Goal: Transaction & Acquisition: Obtain resource

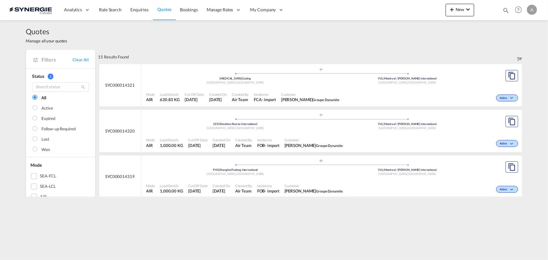
scroll to position [28, 0]
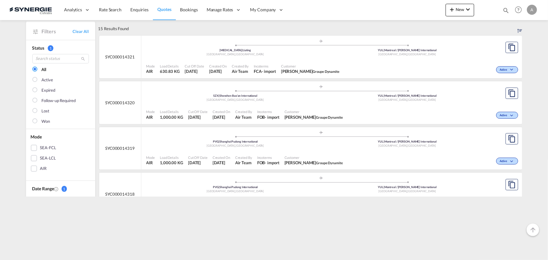
click at [278, 151] on div "Mode AIR Load Details 1,000.00 KG Cut Off Date [DATE] Created On [DATE] Created…" at bounding box center [331, 160] width 381 height 19
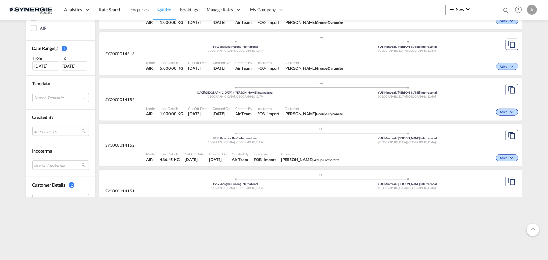
scroll to position [200, 0]
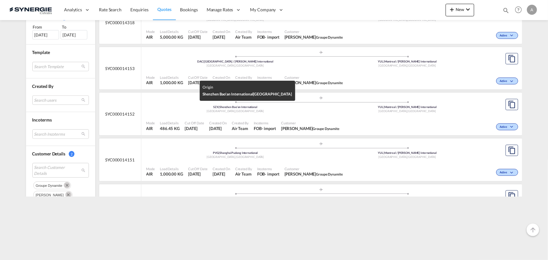
click at [279, 106] on div "SZX | Shenzhen Bao'an International" at bounding box center [235, 107] width 172 height 4
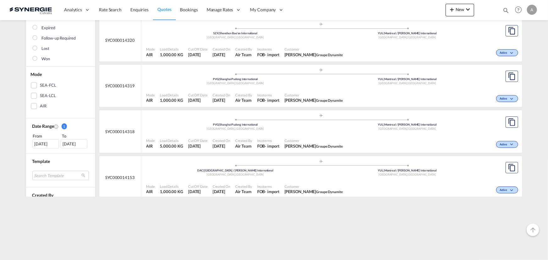
scroll to position [85, 0]
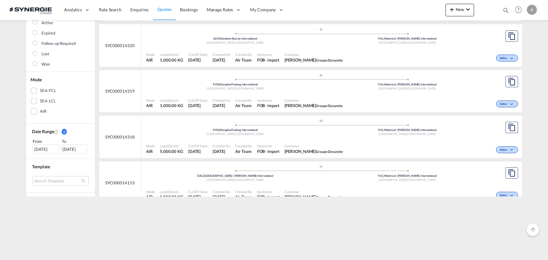
click at [438, 198] on md-content "Analytics Reports Dashboard Rate Search Enquiries Quotes Bookings" at bounding box center [274, 130] width 548 height 260
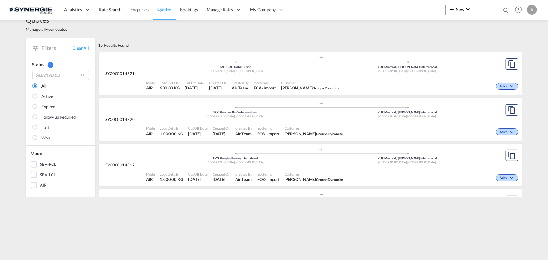
scroll to position [0, 0]
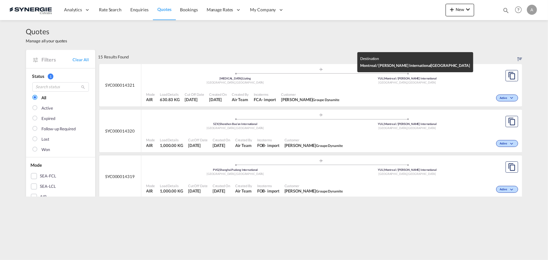
click at [302, 80] on div "[MEDICAL_DATA] | Liuting" at bounding box center [235, 79] width 172 height 4
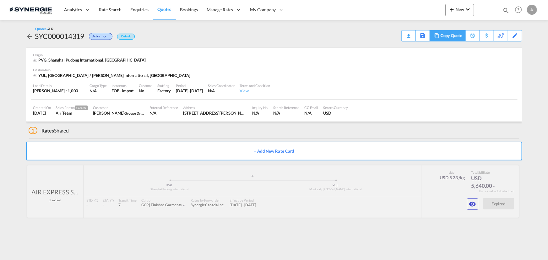
click at [443, 33] on div "Copy Quote" at bounding box center [450, 35] width 21 height 11
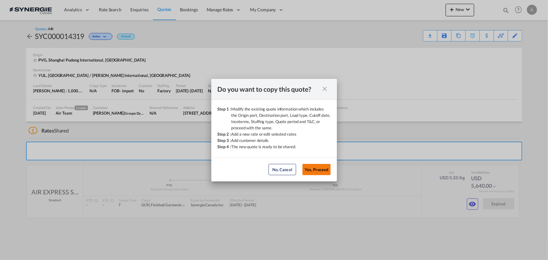
click at [323, 169] on button "Yes, Proceed" at bounding box center [316, 169] width 28 height 11
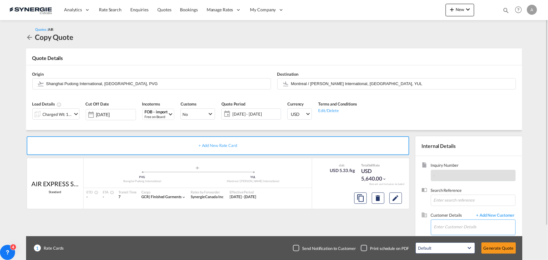
click at [448, 224] on input "Enter Customer Details" at bounding box center [474, 227] width 81 height 14
click at [459, 208] on div "Marc Sutton msutton@ dynamite .ca | Groupe Dynamite" at bounding box center [475, 210] width 82 height 17
type input "Groupe Dynamite, Marc Sutton, msutton@dynamite.ca"
click at [257, 111] on span "26 Aug - 18 Sep 2025" at bounding box center [256, 114] width 50 height 9
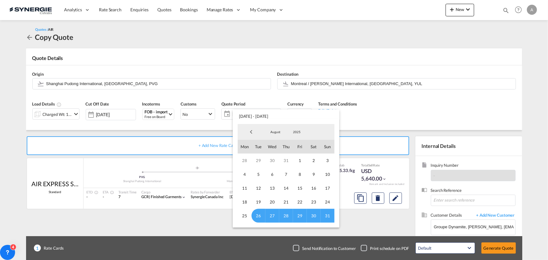
click at [274, 131] on span "August" at bounding box center [275, 132] width 20 height 4
click at [278, 148] on md-option "September" at bounding box center [281, 147] width 43 height 15
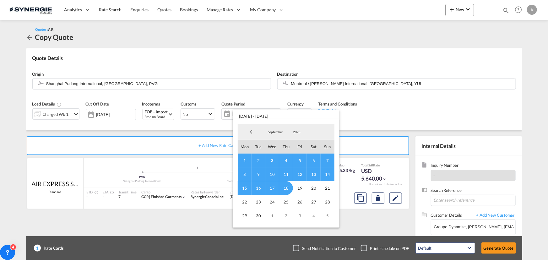
click at [255, 160] on span "2" at bounding box center [258, 161] width 14 height 14
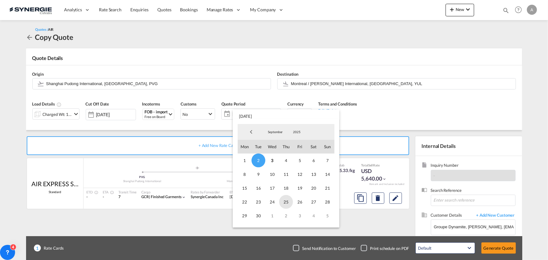
click at [290, 202] on span "25" at bounding box center [286, 202] width 14 height 14
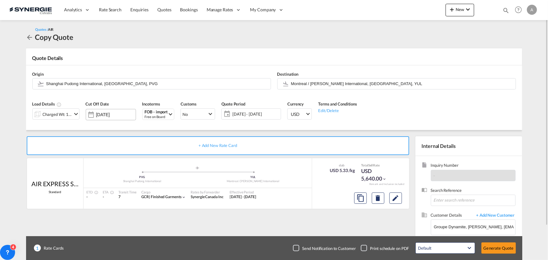
click at [118, 115] on input "[DATE]" at bounding box center [116, 114] width 40 height 5
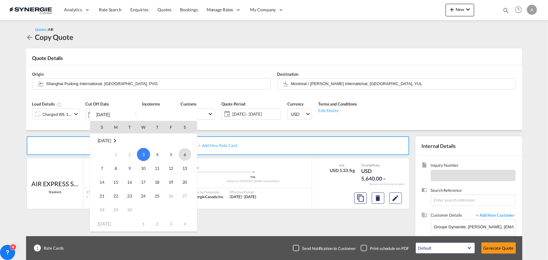
click at [190, 154] on span "6" at bounding box center [185, 154] width 13 height 13
type input "06 Sep 2025"
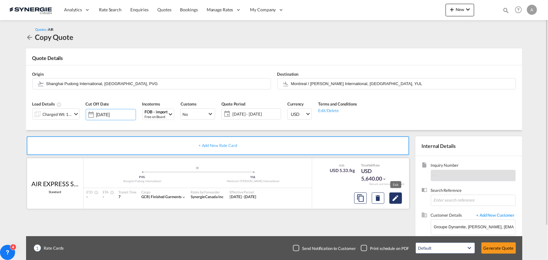
click at [392, 198] on md-icon "Edit" at bounding box center [396, 198] width 8 height 8
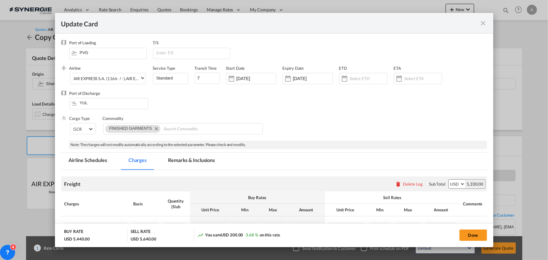
select select "chargeable_weight"
click at [253, 73] on div "26 Aug 2025" at bounding box center [251, 78] width 50 height 11
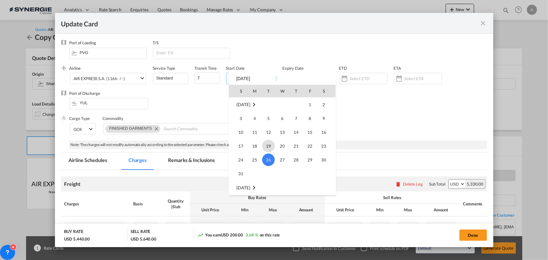
scroll to position [145392, 0]
click at [257, 146] on span "1" at bounding box center [254, 144] width 13 height 13
type input "[DATE]"
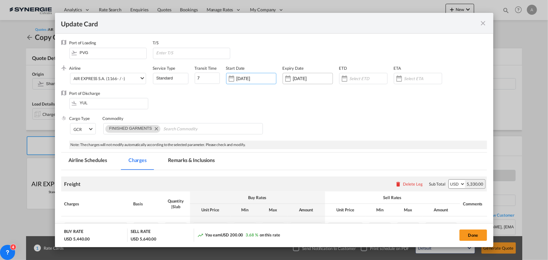
click at [305, 82] on div "17 Sep 2025" at bounding box center [308, 78] width 50 height 11
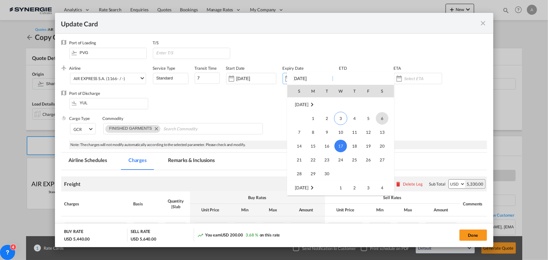
click at [384, 121] on span "6" at bounding box center [382, 118] width 13 height 13
type input "[DATE]"
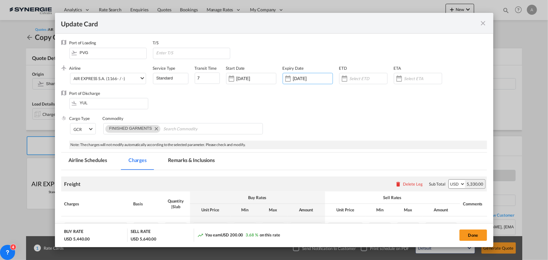
click at [352, 111] on div "Port of Discharge YUL" at bounding box center [274, 102] width 426 height 25
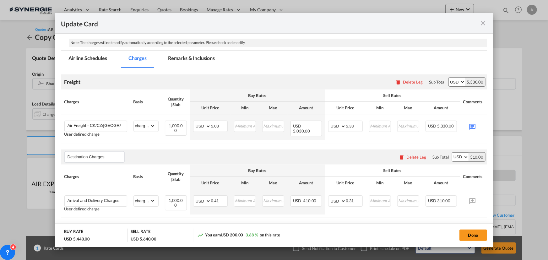
scroll to position [114, 0]
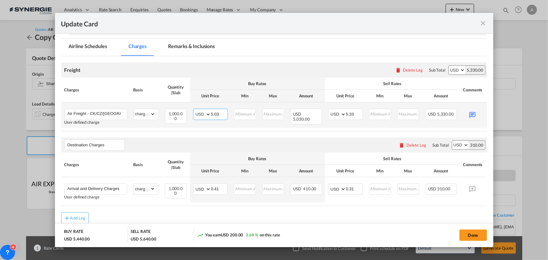
drag, startPoint x: 218, startPoint y: 115, endPoint x: 193, endPoint y: 109, distance: 25.7
click at [193, 109] on md-input-container "AED AFN ALL AMD ANG AOA ARS AUD AWG AZN BAM BBD BDT BGN BHD BIF BMD BND BOB BRL…" at bounding box center [210, 114] width 35 height 11
type input "4.62"
drag, startPoint x: 355, startPoint y: 112, endPoint x: 333, endPoint y: 112, distance: 22.0
click at [333, 112] on md-input-container "AED AFN ALL AMD ANG AOA ARS AUD AWG AZN BAM BBD BDT BGN BHD BIF BMD BND BOB BRL…" at bounding box center [345, 114] width 35 height 11
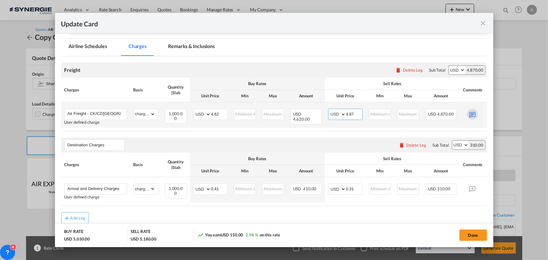
type input "4.87"
click at [473, 115] on md-icon "Update CardPort of ..." at bounding box center [472, 114] width 11 height 11
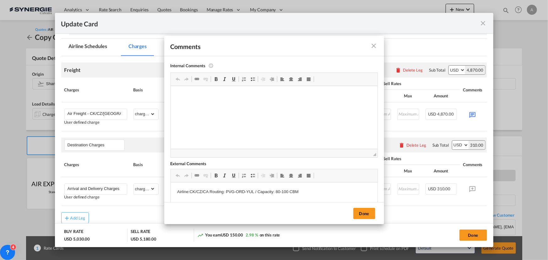
scroll to position [0, 0]
drag, startPoint x: 287, startPoint y: 192, endPoint x: 278, endPoint y: 192, distance: 8.5
drag, startPoint x: 275, startPoint y: 192, endPoint x: 288, endPoint y: 192, distance: 12.3
click at [288, 192] on p "Airline:CK/CZ/CA Routing: PVG-ORD-YUL / Capacity: 80-100 CBM" at bounding box center [274, 192] width 194 height 7
click at [364, 211] on button "Done" at bounding box center [364, 213] width 22 height 11
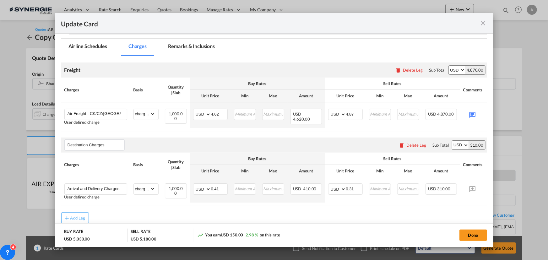
scroll to position [0, 23]
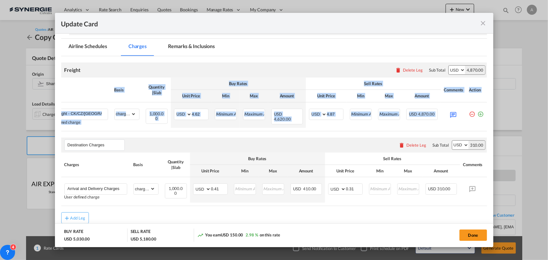
drag, startPoint x: 454, startPoint y: 130, endPoint x: 485, endPoint y: 129, distance: 31.1
click at [488, 129] on md-dialog-content "Port of Loading PVG T/S .a{fill:#aaa8ad;} Airline AIR EXPRESS S.A. (1166- / -) …" at bounding box center [274, 140] width 438 height 213
click at [452, 114] on md-icon "Update CardPort of ..." at bounding box center [453, 114] width 11 height 11
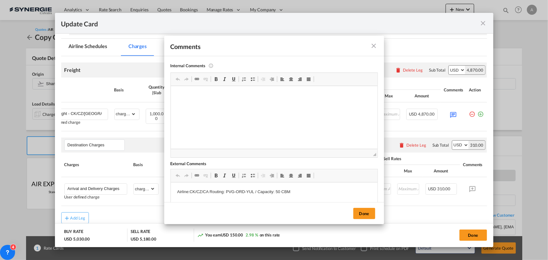
scroll to position [0, 0]
drag, startPoint x: 295, startPoint y: 191, endPoint x: 180, endPoint y: 191, distance: 115.2
drag, startPoint x: 175, startPoint y: 192, endPoint x: 295, endPoint y: 192, distance: 119.9
click at [295, 192] on html "Airline:CK/CZ/CA Routing: PVG-ORD-YUL / Capacity: 50 CBM" at bounding box center [273, 191] width 207 height 19
copy p "Airline:CK/CZ/CA Routing: PVG-ORD-YUL / Capacity: 50 CBM"
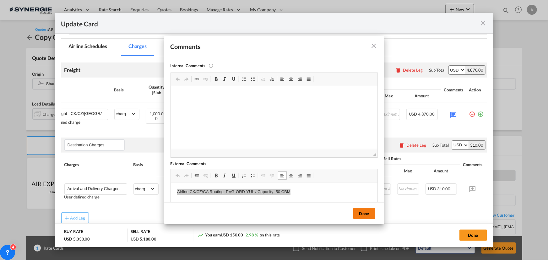
click at [365, 212] on button "Done" at bounding box center [364, 213] width 22 height 11
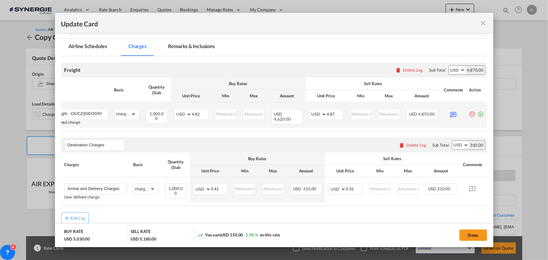
click at [478, 114] on md-icon "icon-plus-circle-outline green-400-fg" at bounding box center [480, 112] width 6 height 6
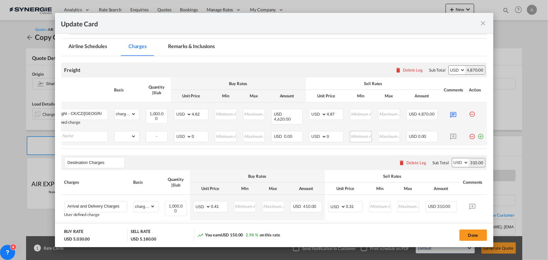
scroll to position [0, 6]
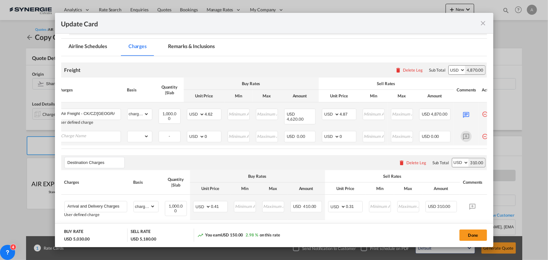
click at [466, 135] on md-icon "Update CardPort of ..." at bounding box center [466, 136] width 11 height 11
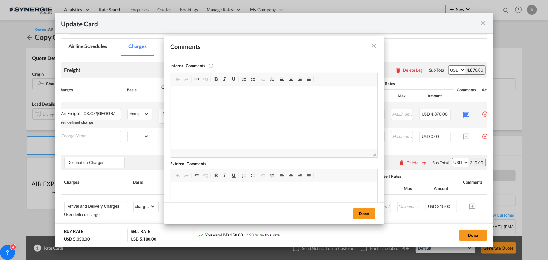
scroll to position [0, 0]
drag, startPoint x: 208, startPoint y: 191, endPoint x: 190, endPoint y: 190, distance: 17.6
click at [190, 190] on p "Airline:CK/CZ/CA Routing: PVG-ORD-YUL / Capacity: 50 CBM" at bounding box center [274, 192] width 194 height 7
click at [232, 193] on p "Airline:OZ Routing: PVG-ORD-YUL / Capacity: 50 CBM" at bounding box center [274, 192] width 194 height 7
drag, startPoint x: 239, startPoint y: 191, endPoint x: 213, endPoint y: 191, distance: 26.1
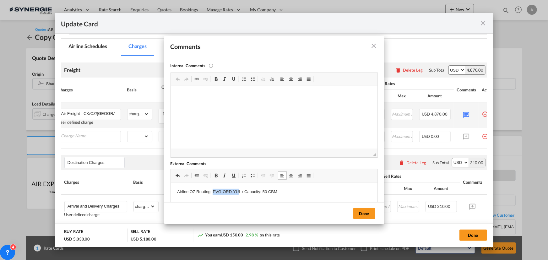
click at [213, 191] on p "Airline:OZ Routing: PVG-ORD-YUL / Capacity: 50 CBM" at bounding box center [274, 192] width 194 height 7
click at [276, 192] on p "Airline:OZ Routing: PVG-ICN-ORD-YUL / Capacity: 50 CBM" at bounding box center [274, 192] width 194 height 7
click at [368, 213] on button "Done" at bounding box center [364, 213] width 22 height 11
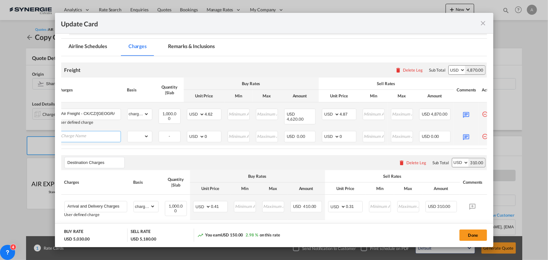
click at [102, 139] on input "Charge Name" at bounding box center [90, 135] width 59 height 9
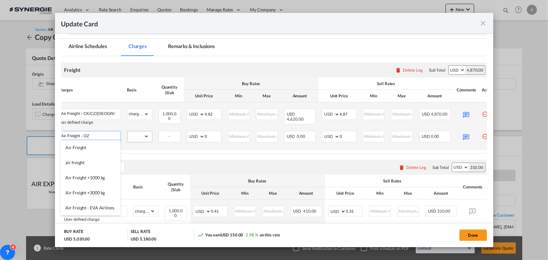
type input "Air Freight - OZ"
click at [142, 138] on select "gross_weight volumetric_weight per_shipment per_bl per_km % on air freight per_…" at bounding box center [137, 136] width 21 height 10
select select "chargeable_weight"
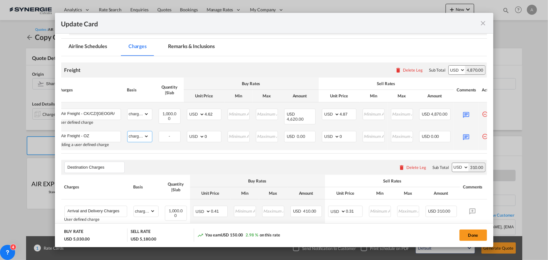
click at [127, 131] on select "gross_weight volumetric_weight per_shipment per_bl per_km % on air freight per_…" at bounding box center [137, 136] width 21 height 10
drag, startPoint x: 212, startPoint y: 135, endPoint x: 189, endPoint y: 134, distance: 22.9
click at [189, 134] on md-input-container "AED AFN ALL AMD ANG AOA ARS AUD AWG AZN BAM BBD BDT BGN BHD BIF BMD BND BOB BRL…" at bounding box center [204, 136] width 35 height 11
type input "4.35"
click at [345, 137] on input "0" at bounding box center [348, 135] width 16 height 9
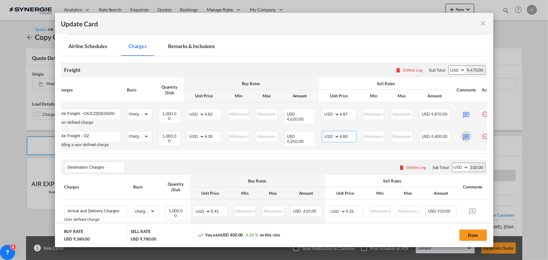
type input "4.60"
click at [465, 136] on md-icon "Update CardPort of ..." at bounding box center [466, 136] width 11 height 11
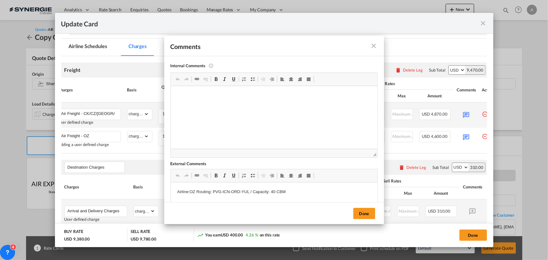
click at [364, 215] on button "Done" at bounding box center [364, 213] width 22 height 11
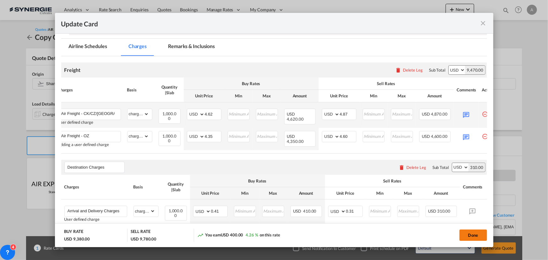
click at [473, 234] on button "Done" at bounding box center [473, 234] width 28 height 11
type input "31 Aug 2025"
type input "[DATE]"
type input "4.6"
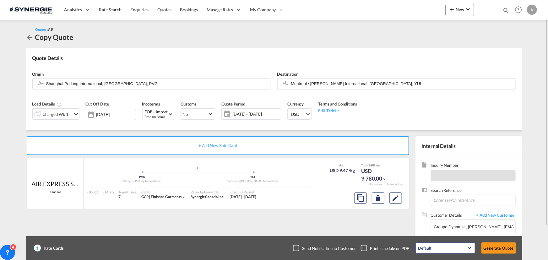
scroll to position [39, 0]
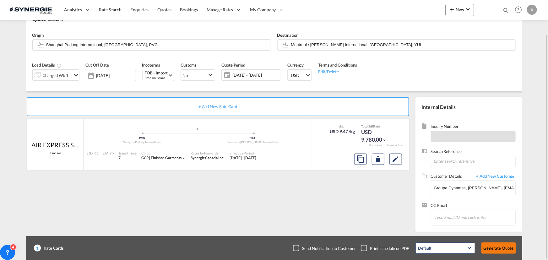
click at [498, 248] on button "Generate Quote" at bounding box center [498, 247] width 35 height 11
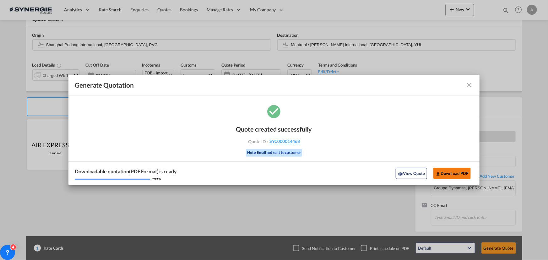
click at [448, 171] on button "Download PDF" at bounding box center [451, 173] width 37 height 11
click at [468, 85] on md-icon "icon-close fg-AAA8AD cursor m-0" at bounding box center [470, 85] width 8 height 8
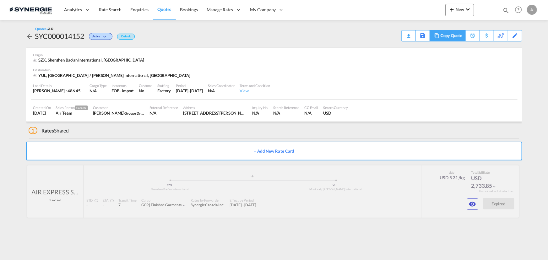
click at [454, 39] on div "Copy Quote" at bounding box center [450, 35] width 21 height 11
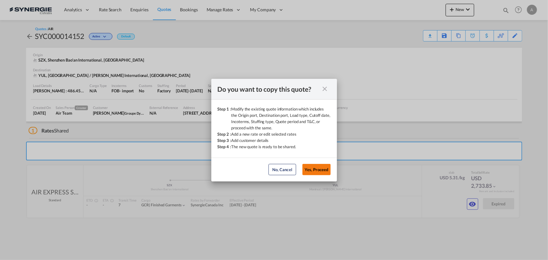
click at [323, 168] on button "Yes, Proceed" at bounding box center [316, 169] width 28 height 11
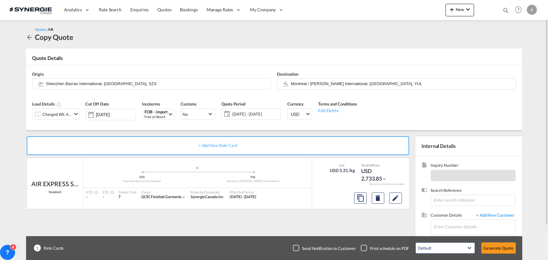
click at [256, 113] on span "19 Aug - 11 Sep 2025" at bounding box center [255, 114] width 47 height 6
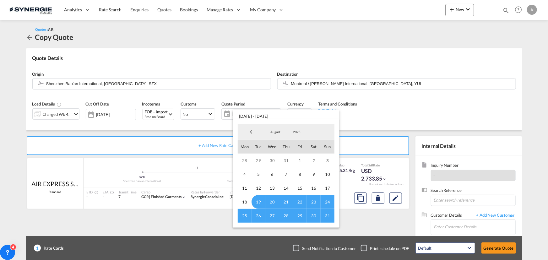
click at [277, 132] on span "August" at bounding box center [275, 132] width 20 height 4
click at [276, 150] on md-option "September" at bounding box center [281, 147] width 43 height 15
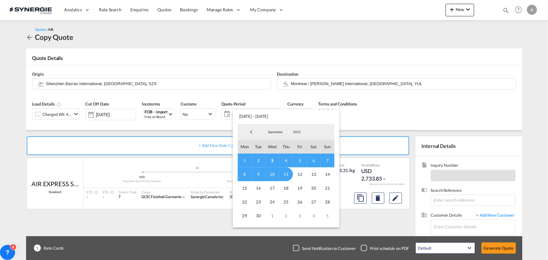
click at [259, 158] on span "2" at bounding box center [258, 161] width 14 height 14
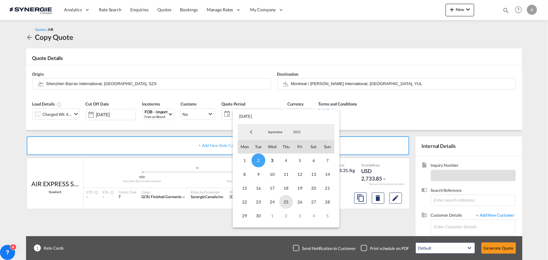
click at [288, 200] on span "25" at bounding box center [286, 202] width 14 height 14
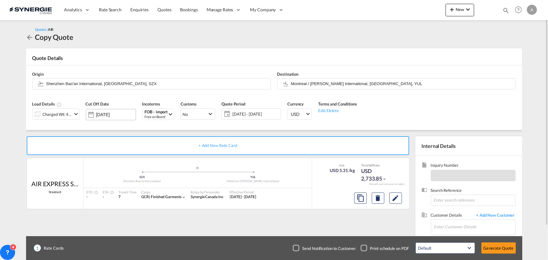
click at [103, 114] on input "[DATE]" at bounding box center [116, 114] width 40 height 5
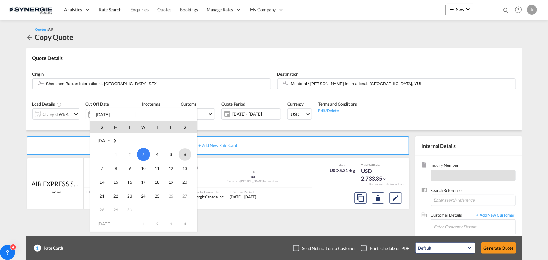
click at [181, 153] on span "6" at bounding box center [185, 154] width 13 height 13
type input "06 Sep 2025"
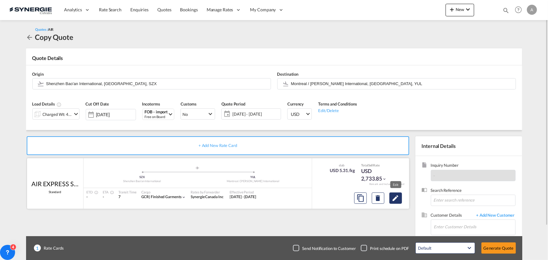
click at [400, 199] on button "Edit" at bounding box center [395, 197] width 13 height 11
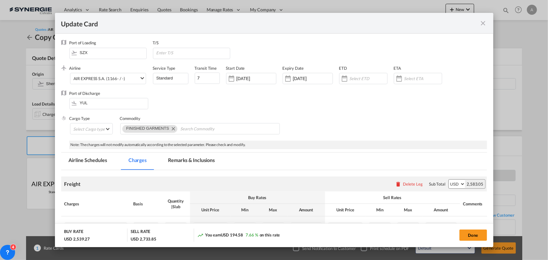
select select "chargeable_weight"
click at [259, 76] on input "[DATE]" at bounding box center [256, 78] width 40 height 5
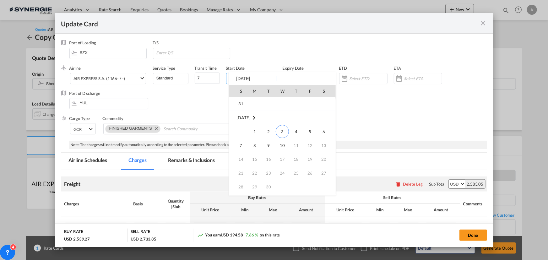
scroll to position [145418, 0]
click at [265, 119] on span "2" at bounding box center [268, 118] width 13 height 13
type input "02 Sep 2025"
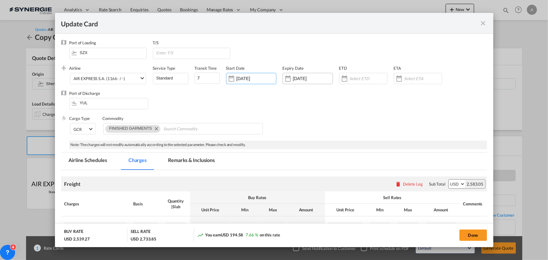
click at [305, 80] on input "10 Sep 2025" at bounding box center [313, 78] width 40 height 5
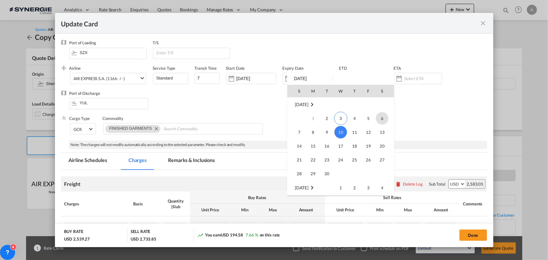
click at [377, 117] on span "6" at bounding box center [382, 118] width 13 height 13
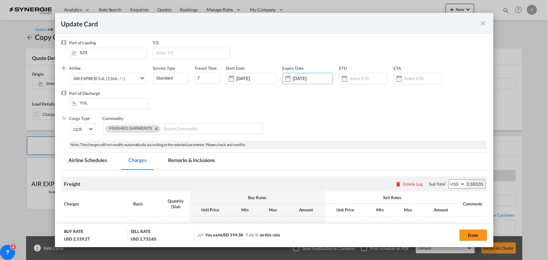
type input "06 Sep 2025"
click at [295, 111] on div "Port of Discharge YUL" at bounding box center [274, 102] width 426 height 25
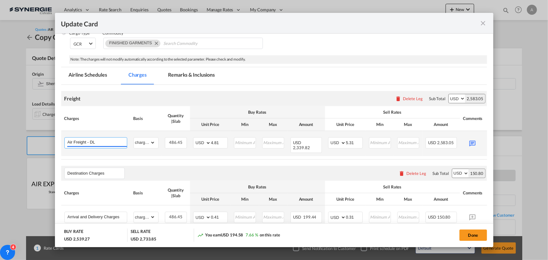
click at [115, 142] on input "Air Freight - DL" at bounding box center [96, 142] width 59 height 9
click at [472, 143] on md-icon "Update CardPort of ..." at bounding box center [472, 142] width 11 height 11
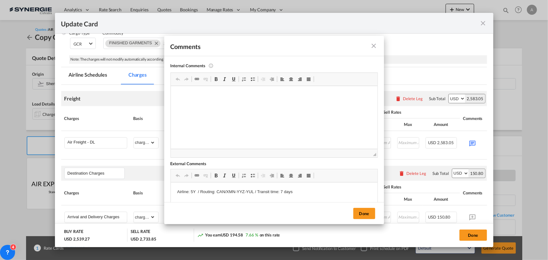
scroll to position [0, 0]
drag, startPoint x: 253, startPoint y: 192, endPoint x: 229, endPoint y: 193, distance: 24.5
drag, startPoint x: 217, startPoint y: 191, endPoint x: 252, endPoint y: 190, distance: 35.2
click at [252, 190] on p "Airline: 5Y / Routing: CAN/XMN-YYZ-YUL / Transit time: 7 days" at bounding box center [274, 192] width 194 height 7
click at [358, 213] on button "Done" at bounding box center [364, 213] width 22 height 11
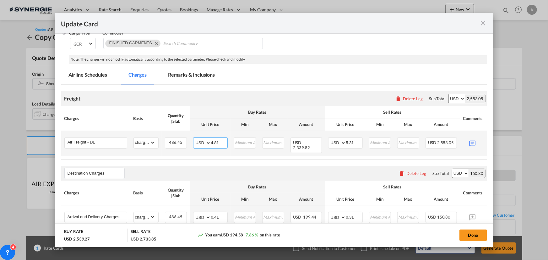
drag, startPoint x: 223, startPoint y: 141, endPoint x: 189, endPoint y: 141, distance: 33.9
click at [189, 141] on tr "Air Freight - DL Please Enter Already Exists gross_weight volumetric_weight per…" at bounding box center [283, 143] width 445 height 25
drag, startPoint x: 218, startPoint y: 139, endPoint x: 301, endPoint y: 141, distance: 83.5
click at [301, 141] on tr "Air Freight - DL Please Enter Already Exists gross_weight volumetric_weight per…" at bounding box center [283, 143] width 445 height 25
type input "4.61"
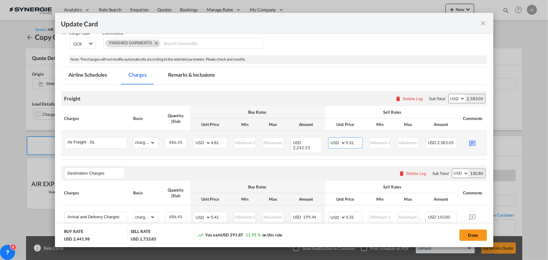
drag, startPoint x: 355, startPoint y: 140, endPoint x: 335, endPoint y: 140, distance: 19.8
click at [335, 140] on md-input-container "AED AFN ALL AMD ANG AOA ARS AUD AWG AZN BAM BBD BDT BGN BHD BIF BMD BND BOB BRL…" at bounding box center [345, 142] width 35 height 11
type input "4.86"
click at [475, 142] on md-icon "Update CardPort of ..." at bounding box center [472, 142] width 11 height 11
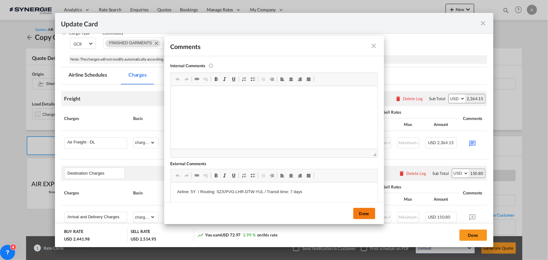
click at [362, 212] on button "Done" at bounding box center [364, 213] width 22 height 11
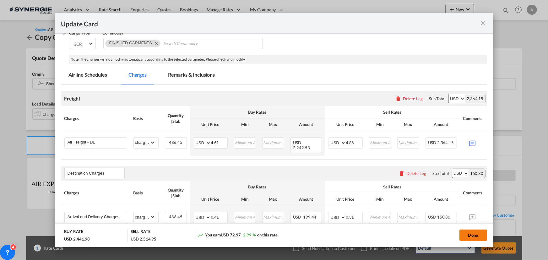
click at [471, 238] on button "Done" at bounding box center [473, 234] width 28 height 11
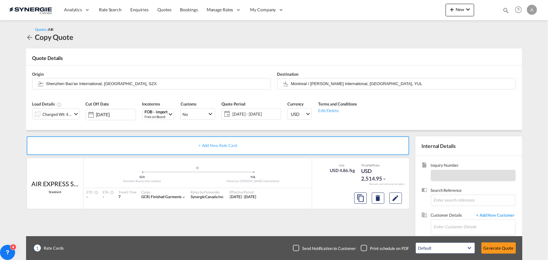
type input "01 Sep 2025"
type input "05 Sep 2025"
click at [466, 229] on input "Enter Customer Details" at bounding box center [474, 227] width 81 height 14
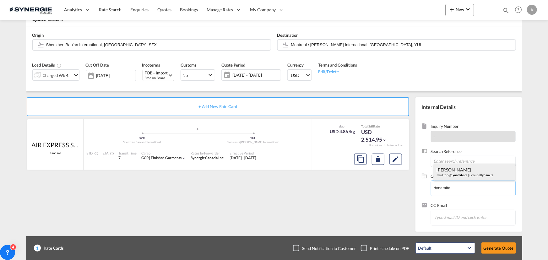
click at [458, 173] on div "Marc Sutton msutton@ dynamite .ca | Groupe Dynamite" at bounding box center [475, 172] width 82 height 17
type input "Groupe Dynamite, Marc Sutton, msutton@dynamite.ca"
click at [501, 243] on button "Generate Quote" at bounding box center [498, 247] width 35 height 11
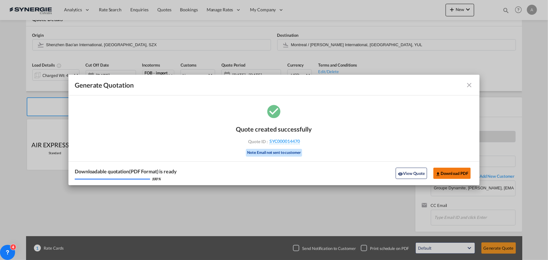
click at [456, 175] on button "Download PDF" at bounding box center [451, 173] width 37 height 11
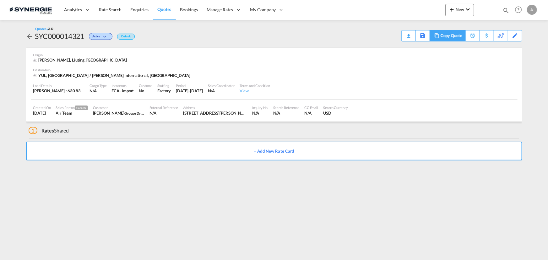
click at [439, 35] on md-icon at bounding box center [437, 35] width 8 height 5
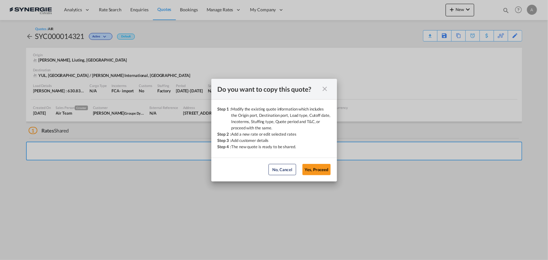
click at [316, 171] on button "Yes, Proceed" at bounding box center [316, 169] width 28 height 11
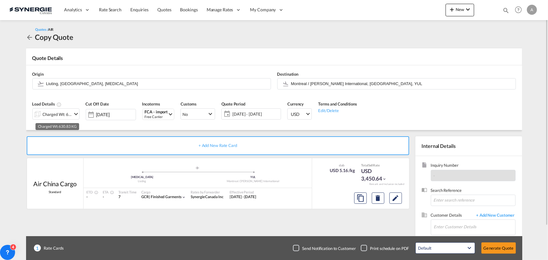
click at [66, 115] on div "Charged Wt: 630.83 KG" at bounding box center [58, 114] width 30 height 9
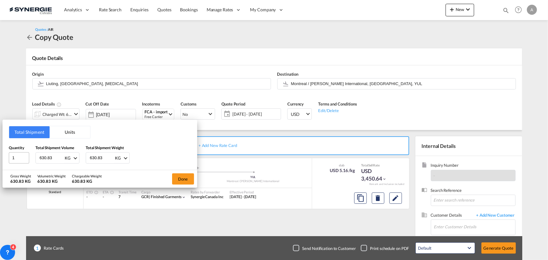
drag, startPoint x: 53, startPoint y: 157, endPoint x: 16, endPoint y: 154, distance: 37.4
click at [16, 155] on div "Quantity 1 Total Shipment Volume 630.83 KG CBM CFT KG LB Total Shipment Weight …" at bounding box center [100, 154] width 182 height 19
type input "535.95"
drag, startPoint x: 109, startPoint y: 156, endPoint x: 88, endPoint y: 156, distance: 21.7
click at [89, 156] on input "632.83" at bounding box center [101, 158] width 25 height 11
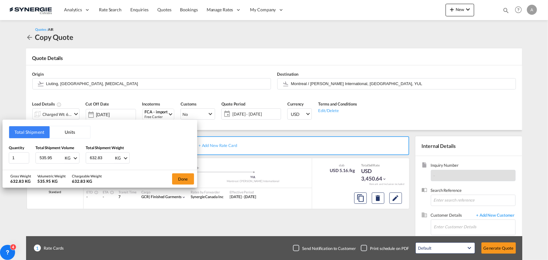
drag, startPoint x: 106, startPoint y: 156, endPoint x: 58, endPoint y: 156, distance: 47.4
click at [58, 156] on div "Quantity 1 Total Shipment Volume 535.95 KG CBM CFT KG LB Total Shipment Weight …" at bounding box center [100, 154] width 182 height 19
type input "535.95"
click at [182, 177] on button "Done" at bounding box center [183, 178] width 22 height 11
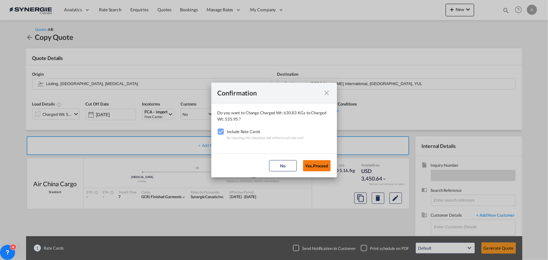
click at [321, 162] on button "Yes,Proceed" at bounding box center [317, 165] width 28 height 11
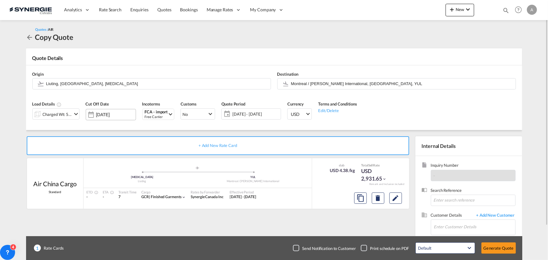
click at [114, 116] on input "[DATE]" at bounding box center [116, 114] width 40 height 5
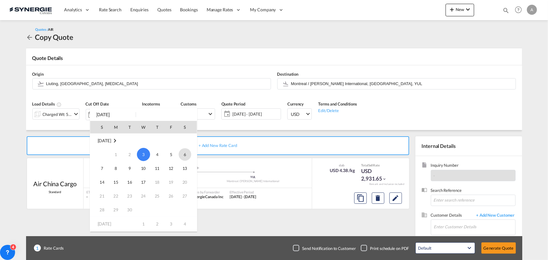
click at [183, 157] on span "6" at bounding box center [185, 154] width 13 height 13
type input "06 Sep 2025"
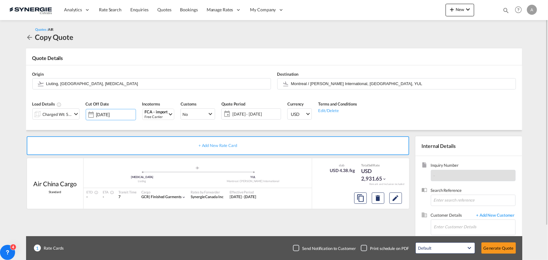
click at [246, 113] on span "26 Aug - 18 Sep 2025" at bounding box center [255, 114] width 47 height 6
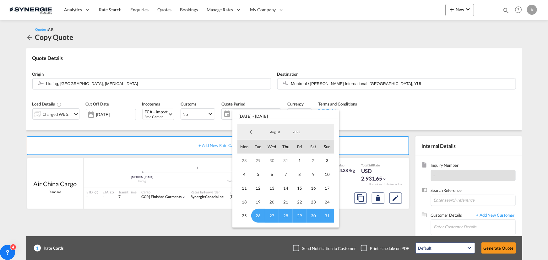
click at [275, 134] on span "August" at bounding box center [275, 132] width 20 height 4
click at [277, 148] on md-option "September" at bounding box center [281, 147] width 43 height 15
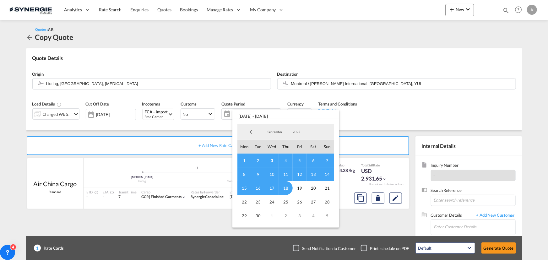
click at [242, 159] on span "1" at bounding box center [244, 161] width 14 height 14
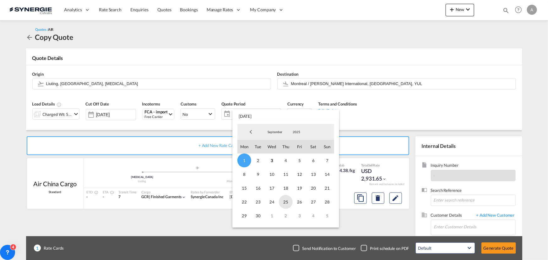
click at [283, 200] on span "25" at bounding box center [286, 202] width 14 height 14
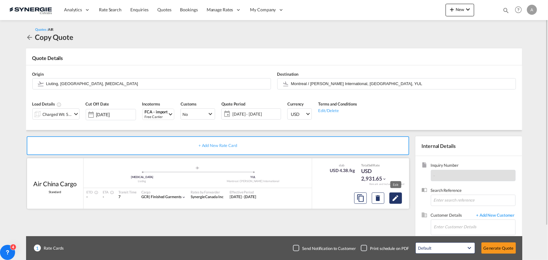
click at [397, 199] on md-icon "Edit" at bounding box center [396, 198] width 8 height 8
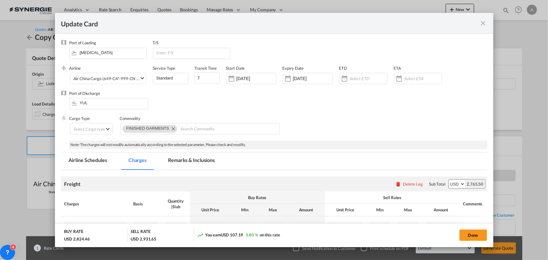
select select "chargeable_weight"
click at [252, 78] on input "26 Aug 2025" at bounding box center [256, 78] width 40 height 5
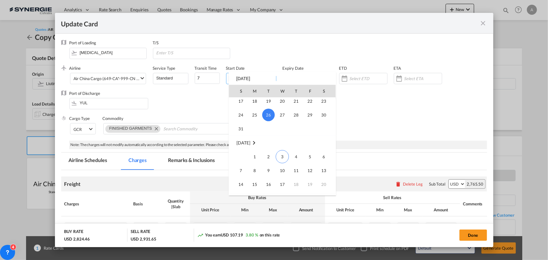
scroll to position [145392, 0]
click at [257, 144] on span "1" at bounding box center [254, 144] width 13 height 13
type input "[DATE]"
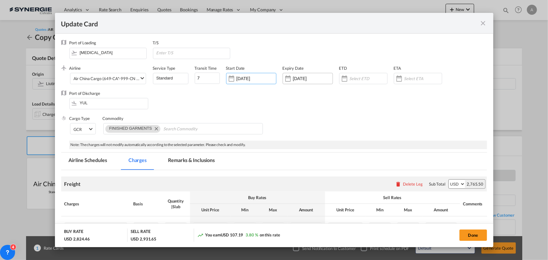
click at [314, 76] on input "17 Sep 2025" at bounding box center [313, 78] width 40 height 5
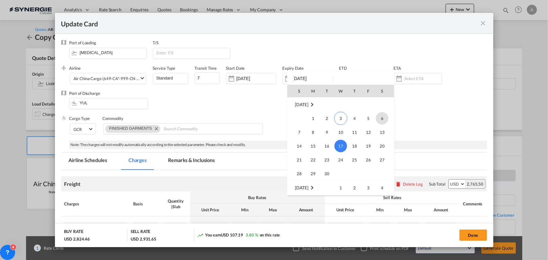
click at [382, 119] on span "6" at bounding box center [382, 118] width 13 height 13
type input "[DATE]"
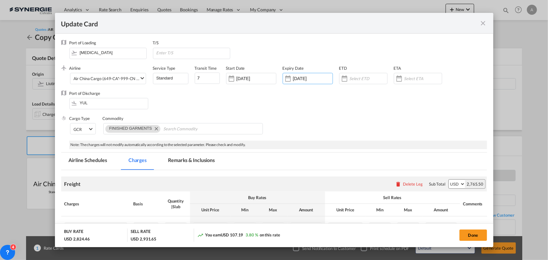
click at [297, 110] on div "Port of Discharge YUL" at bounding box center [274, 102] width 426 height 25
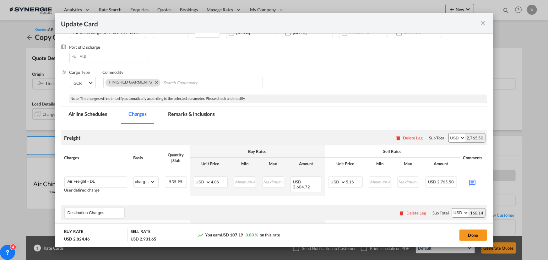
scroll to position [85, 0]
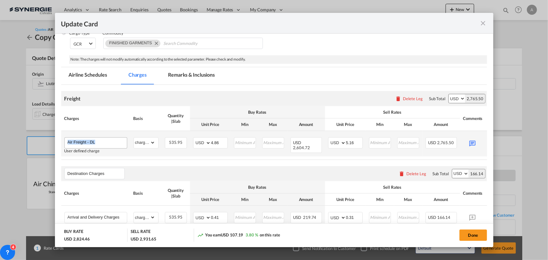
drag, startPoint x: 103, startPoint y: 146, endPoint x: 98, endPoint y: 144, distance: 5.2
click at [98, 144] on div "Air Freight - DL" at bounding box center [95, 142] width 63 height 11
drag, startPoint x: 100, startPoint y: 142, endPoint x: 90, endPoint y: 141, distance: 10.1
click at [90, 141] on input "Air Freight - DL" at bounding box center [96, 142] width 59 height 9
drag, startPoint x: 219, startPoint y: 141, endPoint x: 197, endPoint y: 137, distance: 23.3
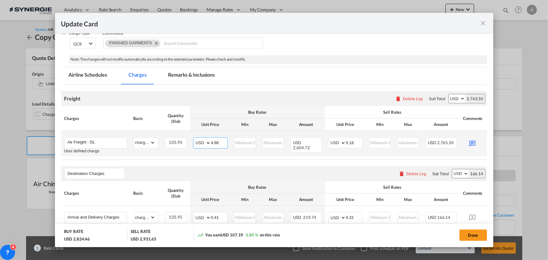
click at [197, 137] on md-input-container "AED AFN ALL AMD ANG AOA ARS AUD AWG AZN BAM BBD BDT BGN BHD BIF BMD BND BOB BRL…" at bounding box center [210, 142] width 35 height 11
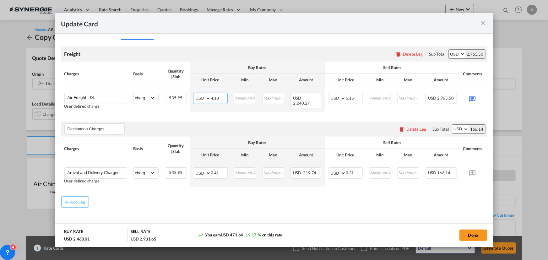
scroll to position [139, 0]
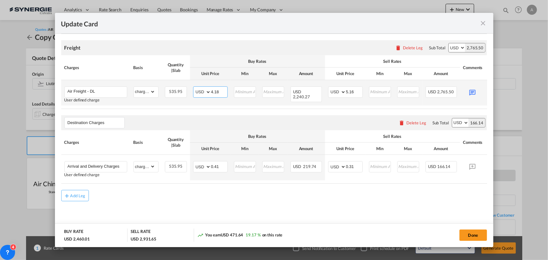
drag, startPoint x: 218, startPoint y: 89, endPoint x: 215, endPoint y: 88, distance: 3.5
click at [215, 88] on input "4.18" at bounding box center [219, 91] width 16 height 9
type input "4.63"
drag, startPoint x: 457, startPoint y: 107, endPoint x: 490, endPoint y: 107, distance: 32.7
click at [490, 107] on md-dialog-content "Port of Loading TAO T/S .a{fill:#aaa8ad;} Airline Air China Cargo (649-CA*-999-…" at bounding box center [274, 140] width 438 height 213
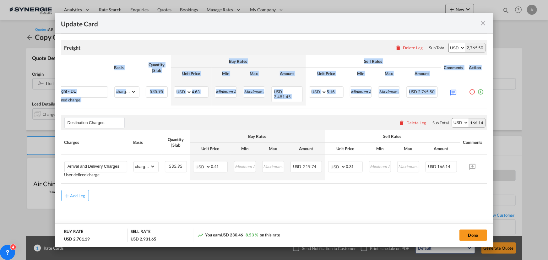
drag, startPoint x: 452, startPoint y: 105, endPoint x: 497, endPoint y: 105, distance: 44.9
click at [497, 105] on div "Update Card Port of Loading TAO T/S .a{fill:#aaa8ad;} Airline Air China Cargo (…" at bounding box center [274, 130] width 548 height 260
click at [477, 90] on md-icon "icon-plus-circle-outline green-400-fg" at bounding box center [480, 89] width 6 height 6
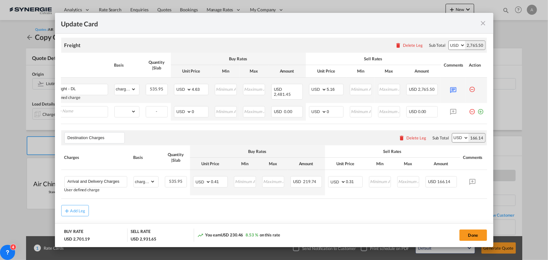
scroll to position [0, 6]
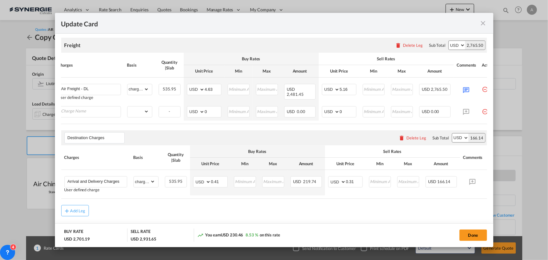
drag, startPoint x: 459, startPoint y: 125, endPoint x: 249, endPoint y: 128, distance: 210.0
click at [279, 130] on air-lcl-rate-modification "Freight Please enter leg name Leg Name Already Exists Delete Leg Sub Total AED …" at bounding box center [274, 123] width 426 height 185
click at [106, 113] on input "Charge Name" at bounding box center [90, 110] width 59 height 9
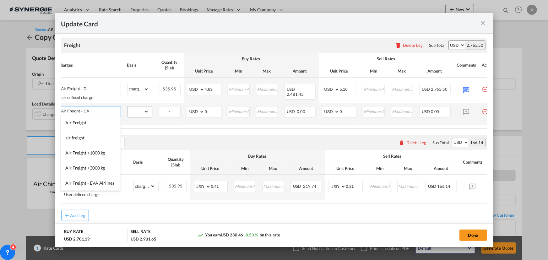
type input "Air Freight - CA"
click at [140, 111] on select "gross_weight volumetric_weight per_shipment per_bl per_km % on air freight per_…" at bounding box center [137, 111] width 21 height 10
select select "chargeable_weight"
click at [127, 106] on select "gross_weight volumetric_weight per_shipment per_bl per_km % on air freight per_…" at bounding box center [137, 111] width 21 height 10
drag, startPoint x: 207, startPoint y: 111, endPoint x: 201, endPoint y: 111, distance: 6.3
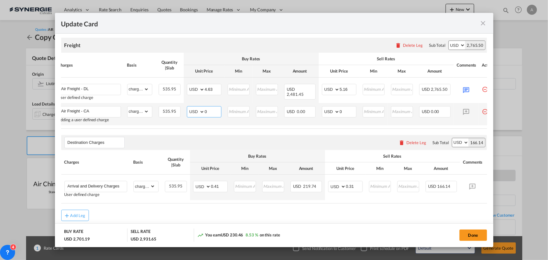
click at [201, 111] on md-input-container "AED AFN ALL AMD ANG AOA ARS AUD AWG AZN BAM BBD BDT BGN BHD BIF BMD BND BOB BRL…" at bounding box center [204, 111] width 35 height 11
click at [212, 111] on input "0" at bounding box center [213, 110] width 16 height 9
drag, startPoint x: 208, startPoint y: 111, endPoint x: 196, endPoint y: 110, distance: 12.0
click at [196, 110] on md-input-container "AED AFN ALL AMD ANG AOA ARS AUD AWG AZN BAM BBD BDT BGN BHD BIF BMD BND BOB BRL…" at bounding box center [204, 111] width 35 height 11
type input "5.42"
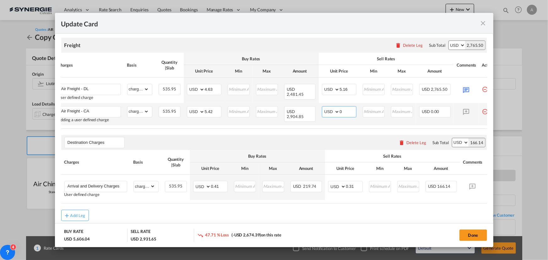
drag, startPoint x: 345, startPoint y: 112, endPoint x: 329, endPoint y: 111, distance: 16.0
click at [329, 111] on md-input-container "AED AFN ALL AMD ANG AOA ARS AUD AWG AZN BAM BBD BDT BGN BHD BIF BMD BND BOB BRL…" at bounding box center [339, 111] width 35 height 11
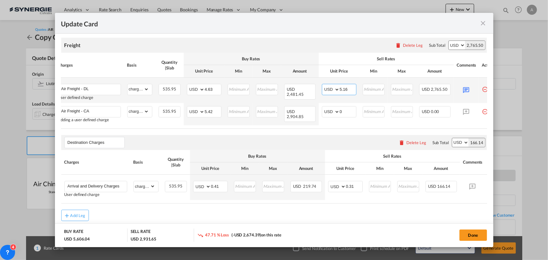
drag, startPoint x: 348, startPoint y: 87, endPoint x: 325, endPoint y: 85, distance: 24.0
click at [325, 87] on md-input-container "AED AFN ALL AMD ANG AOA ARS AUD AWG AZN BAM BBD BDT BGN BHD BIF BMD BND BOB BRL…" at bounding box center [339, 89] width 35 height 11
type input "4.88"
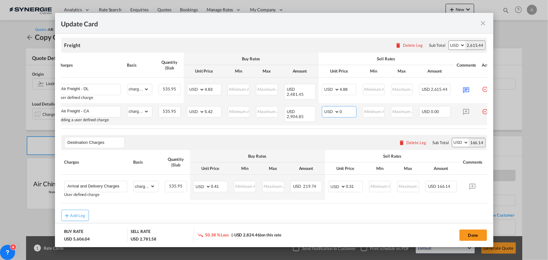
drag, startPoint x: 347, startPoint y: 112, endPoint x: 334, endPoint y: 112, distance: 12.6
click at [334, 112] on md-input-container "AED AFN ALL AMD ANG AOA ARS AUD AWG AZN BAM BBD BDT BGN BHD BIF BMD BND BOB BRL…" at bounding box center [339, 111] width 35 height 11
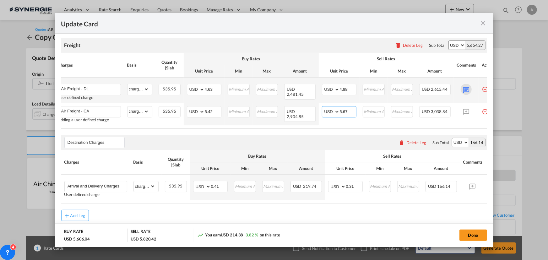
type input "5.67"
click at [467, 90] on md-icon "Update CardPort of ..." at bounding box center [466, 89] width 11 height 11
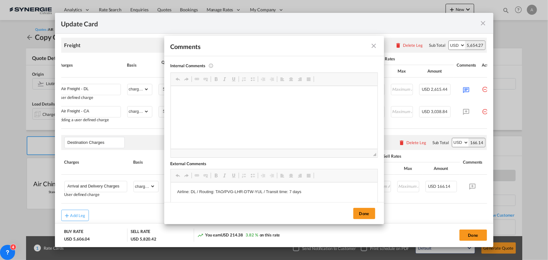
scroll to position [0, 0]
drag, startPoint x: 311, startPoint y: 190, endPoint x: 175, endPoint y: 187, distance: 136.3
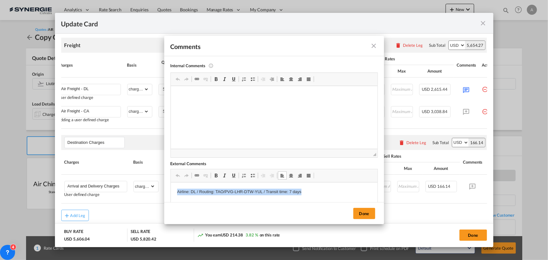
drag, startPoint x: 182, startPoint y: 191, endPoint x: 326, endPoint y: 191, distance: 143.8
click at [326, 191] on html "Airline: DL / Routing: TAO/PVG-LHR-DTW-YUL / Transit time: 7 days" at bounding box center [273, 191] width 207 height 19
copy p "Airline: DL / Routing: TAO/PVG-LHR-DTW-YUL / Transit time: 7 days"
click at [366, 213] on button "Done" at bounding box center [364, 213] width 22 height 11
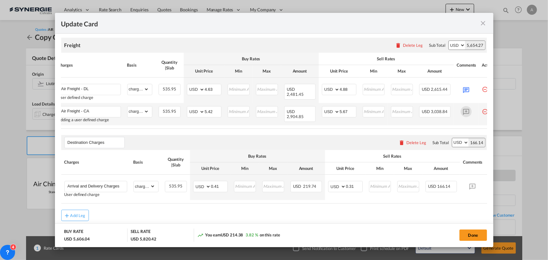
click at [465, 110] on md-icon "Update CardPort of ..." at bounding box center [466, 111] width 11 height 11
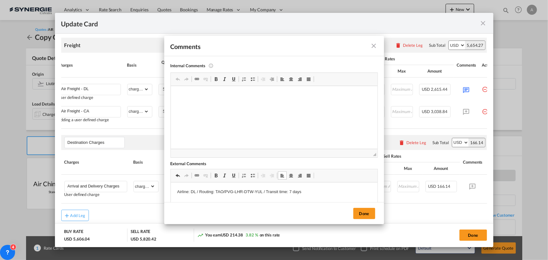
click at [195, 192] on p "Airline: DL / Routing: TAO/PVG-LHR-DTW-YUL / Transit time: 7 days" at bounding box center [274, 192] width 194 height 7
drag, startPoint x: 264, startPoint y: 193, endPoint x: 215, endPoint y: 190, distance: 48.4
click at [215, 190] on p "Airline: CA / Routing: TAO/PVG-LHR-DTW-YUL / Transit time: 7 days" at bounding box center [274, 192] width 194 height 7
click at [279, 191] on p "Airline: CA / Routing: TAO/PEK-YYZ-YUL / Transit time: 7 days" at bounding box center [274, 192] width 194 height 7
click at [363, 214] on button "Done" at bounding box center [364, 213] width 22 height 11
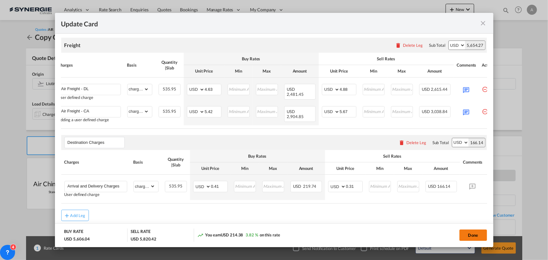
click at [474, 235] on button "Done" at bounding box center [473, 234] width 28 height 11
type input "31 Aug 2025"
type input "[DATE]"
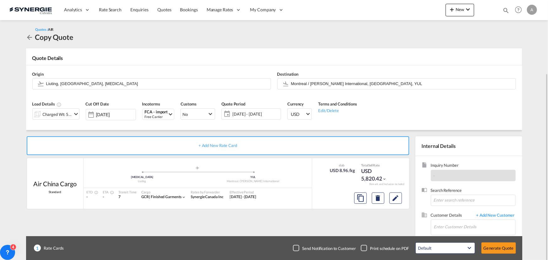
scroll to position [39, 0]
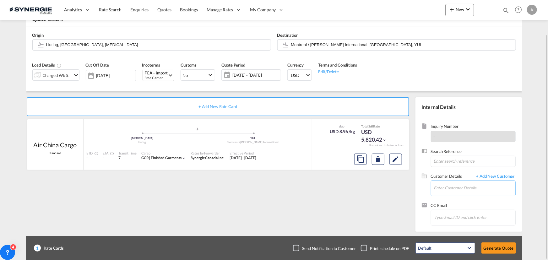
click at [457, 185] on input "Enter Customer Details" at bounding box center [474, 188] width 81 height 14
click at [456, 175] on div "Marc Sutton msutton@ dynamite .ca | Groupe Dynamite" at bounding box center [475, 172] width 82 height 17
type input "Groupe Dynamite, Marc Sutton, msutton@dynamite.ca"
click at [504, 249] on button "Generate Quote" at bounding box center [498, 247] width 35 height 11
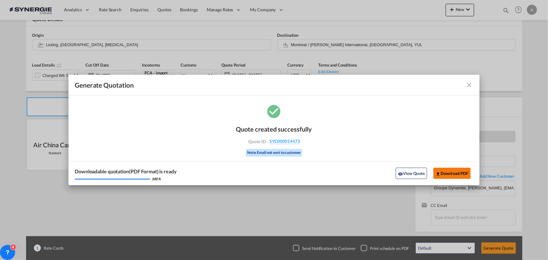
click at [461, 174] on button "Download PDF" at bounding box center [451, 173] width 37 height 11
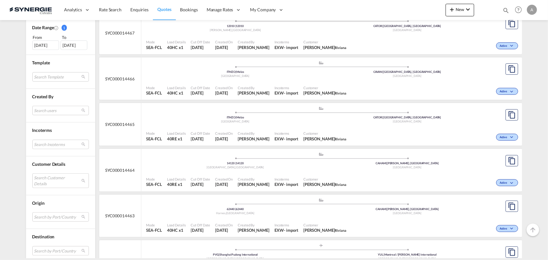
scroll to position [200, 0]
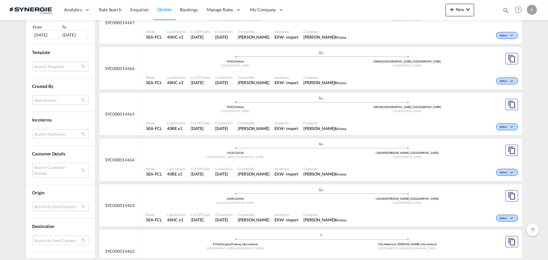
click at [50, 166] on md-select "Search Customer Details user name user [PERSON_NAME] [EMAIL_ADDRESS][DOMAIN_NAM…" at bounding box center [60, 170] width 57 height 14
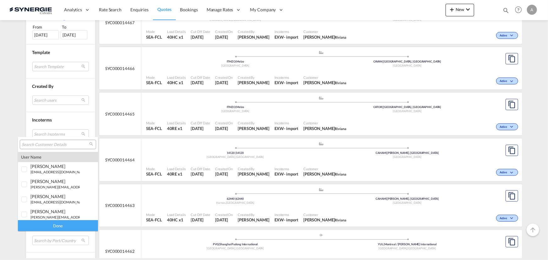
click at [45, 143] on input "search" at bounding box center [55, 145] width 67 height 6
click at [341, 72] on md-backdrop at bounding box center [274, 130] width 548 height 260
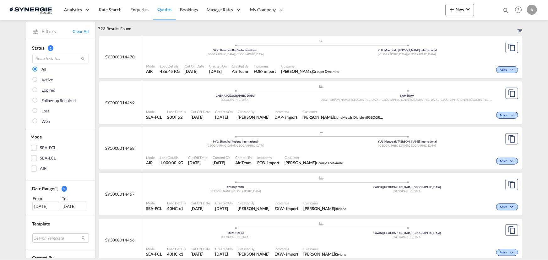
scroll to position [0, 0]
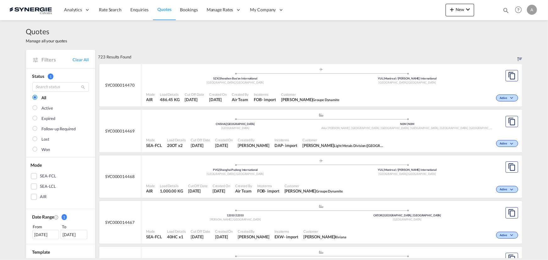
click at [299, 85] on div ".a{fill:#aaa8ad;} .a{fill:#aaa8ad;} SZX | Shenzhen Bao'an International Shenzhe…" at bounding box center [321, 76] width 350 height 19
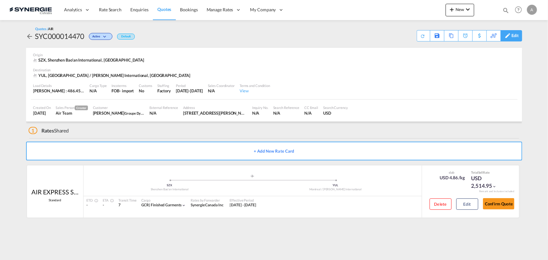
click at [511, 35] on md-icon at bounding box center [508, 35] width 8 height 5
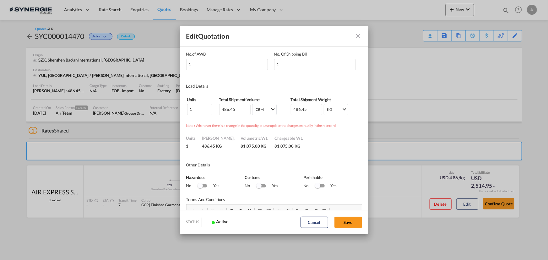
scroll to position [57, 0]
drag, startPoint x: 245, startPoint y: 108, endPoint x: 222, endPoint y: 106, distance: 22.7
click at [222, 106] on input "490.45" at bounding box center [234, 109] width 31 height 11
drag, startPoint x: 239, startPoint y: 107, endPoint x: 195, endPoint y: 103, distance: 44.2
click at [195, 103] on tr "1 490.45 CBM CBM CFT CBM CFT 486.45 KG KG LB KG LB" at bounding box center [274, 109] width 175 height 12
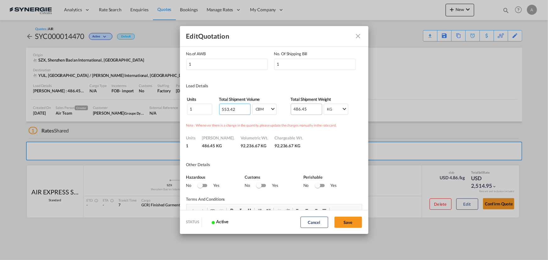
type input "553.42"
drag, startPoint x: 307, startPoint y: 111, endPoint x: 267, endPoint y: 111, distance: 39.9
click at [267, 111] on tr "1 553.42 CBM CBM CFT CBM CFT 486.45 KG KG LB KG LB" at bounding box center [274, 109] width 175 height 12
type input "553.42"
click at [333, 144] on div "Units 1 [PERSON_NAME]. 553.42 KG Volumetric Wt. 92,236.67 KG Chargeable Wt. 92,…" at bounding box center [274, 138] width 176 height 20
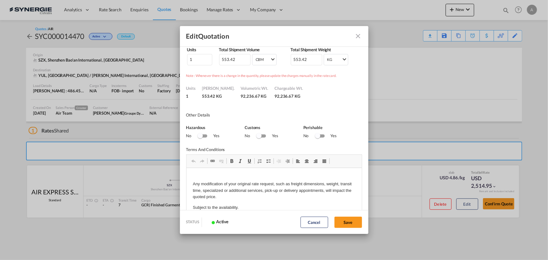
scroll to position [114, 0]
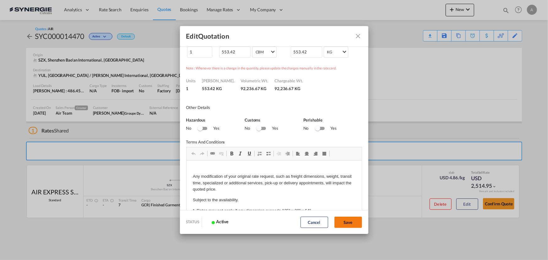
click at [353, 223] on button "Save" at bounding box center [348, 222] width 28 height 11
type input "[DATE]"
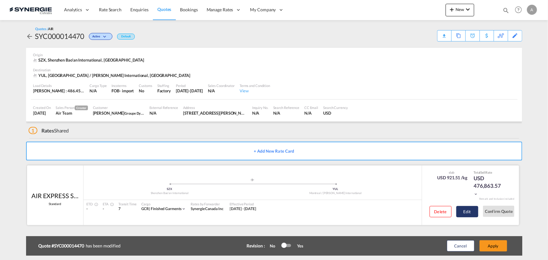
click at [472, 213] on button "Edit" at bounding box center [467, 211] width 22 height 11
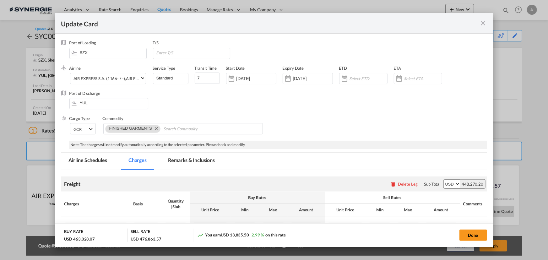
select select "chargeable_weight"
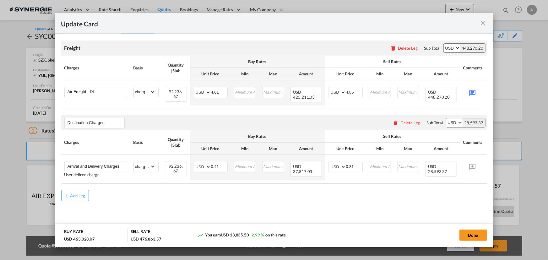
scroll to position [0, 0]
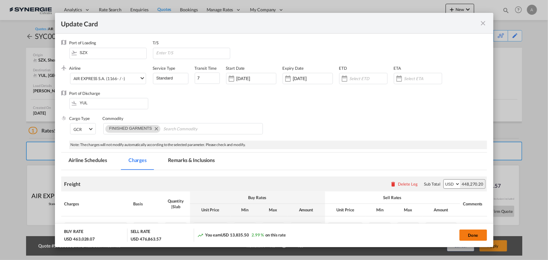
click at [472, 232] on button "Done" at bounding box center [473, 234] width 28 height 11
type input "[DATE]"
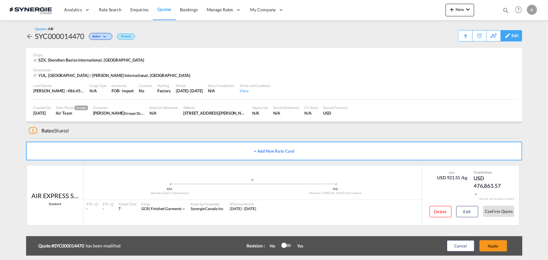
click at [510, 34] on md-icon at bounding box center [508, 35] width 8 height 5
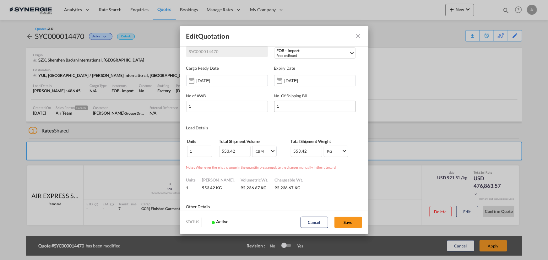
scroll to position [57, 0]
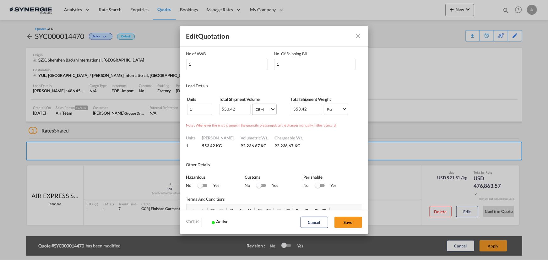
click at [269, 110] on md-select-value "CBM" at bounding box center [265, 109] width 21 height 10
click at [343, 147] on md-backdrop at bounding box center [274, 130] width 548 height 260
drag, startPoint x: 239, startPoint y: 108, endPoint x: 197, endPoint y: 103, distance: 42.4
click at [197, 103] on tr "1 553.42 CBM CBM CFT 553.42 KG KG LB KG LB" at bounding box center [274, 109] width 175 height 12
type input "3"
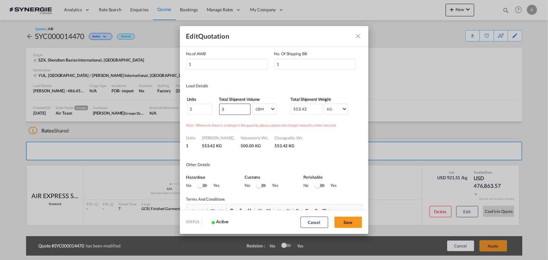
click at [331, 137] on div "Units 1 [PERSON_NAME]. 553.42 KG Volumetric Wt. 500.00 KG Chargeable Wt. 553.42…" at bounding box center [274, 138] width 176 height 20
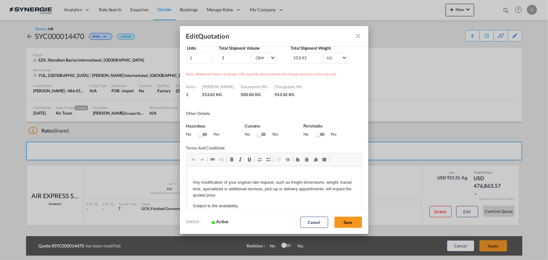
scroll to position [114, 0]
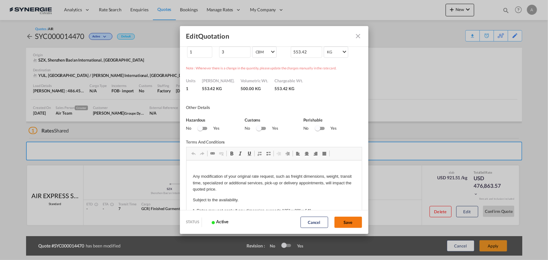
click at [345, 222] on button "Save" at bounding box center [348, 222] width 28 height 11
type input "[DATE]"
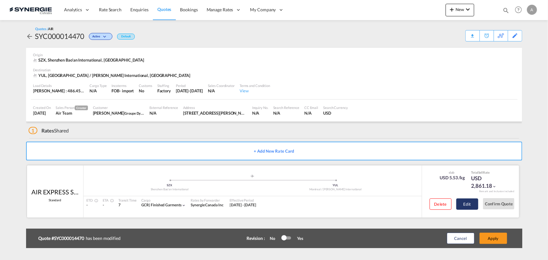
click at [465, 206] on button "Edit" at bounding box center [467, 203] width 22 height 11
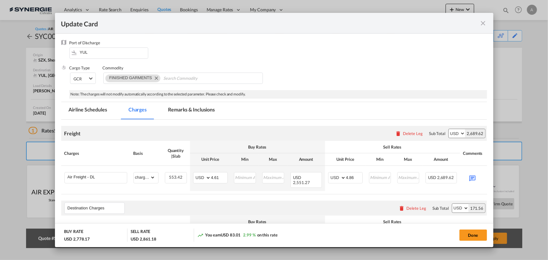
scroll to position [57, 0]
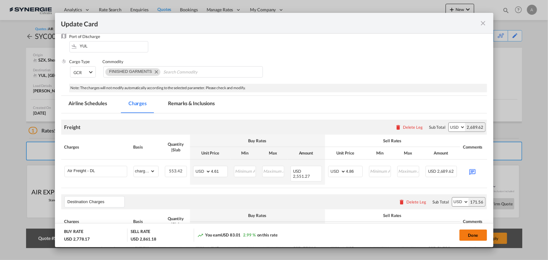
click at [478, 232] on button "Done" at bounding box center [473, 234] width 28 height 11
type input "[DATE]"
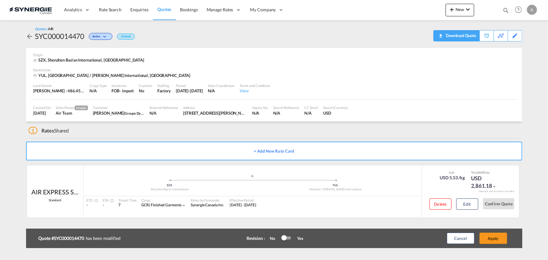
click at [465, 35] on div "Download Quote" at bounding box center [460, 35] width 32 height 10
click at [491, 241] on button "Apply" at bounding box center [493, 238] width 28 height 11
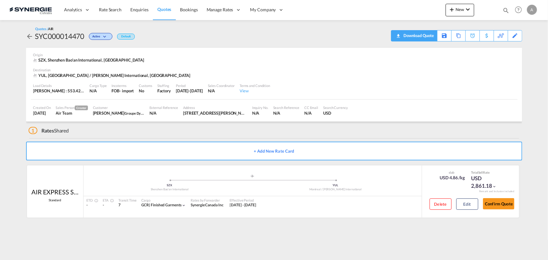
click at [427, 36] on div "Download Quote" at bounding box center [418, 35] width 32 height 10
